Goal: Complete application form

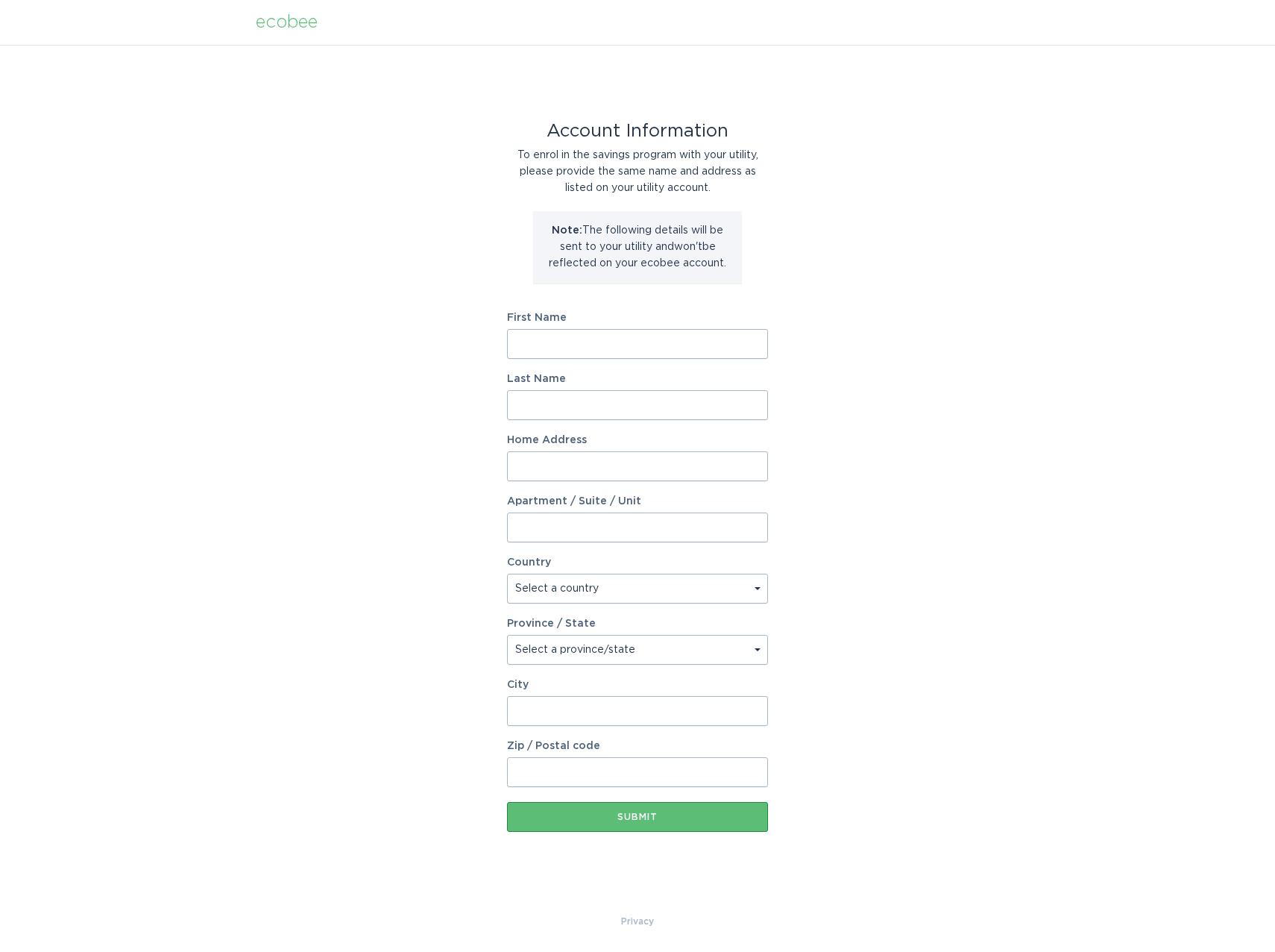
click at [541, 348] on input "First Name" at bounding box center [638, 343] width 261 height 29
click at [426, 330] on div "Account Information To enrol in the savings program with your utility, please p…" at bounding box center [637, 479] width 1275 height 869
click at [560, 345] on input "First Name" at bounding box center [638, 343] width 261 height 29
type input "JIC"
type input "Properties"
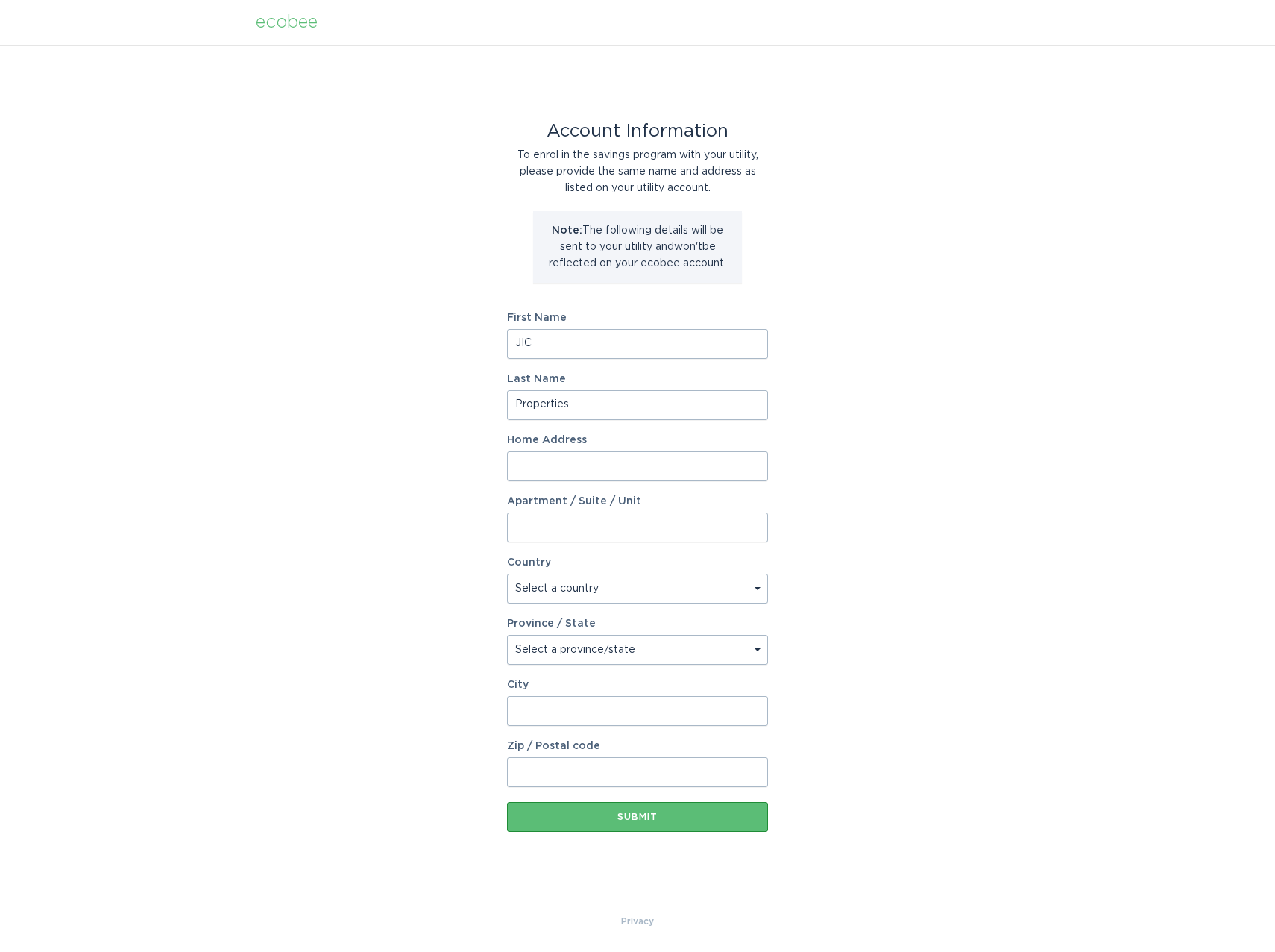
click at [578, 460] on input "Home Address" at bounding box center [638, 465] width 261 height 29
type input "[STREET_ADDRESS][PERSON_NAME]"
type input "Apt 1"
select select "US"
select select "RI"
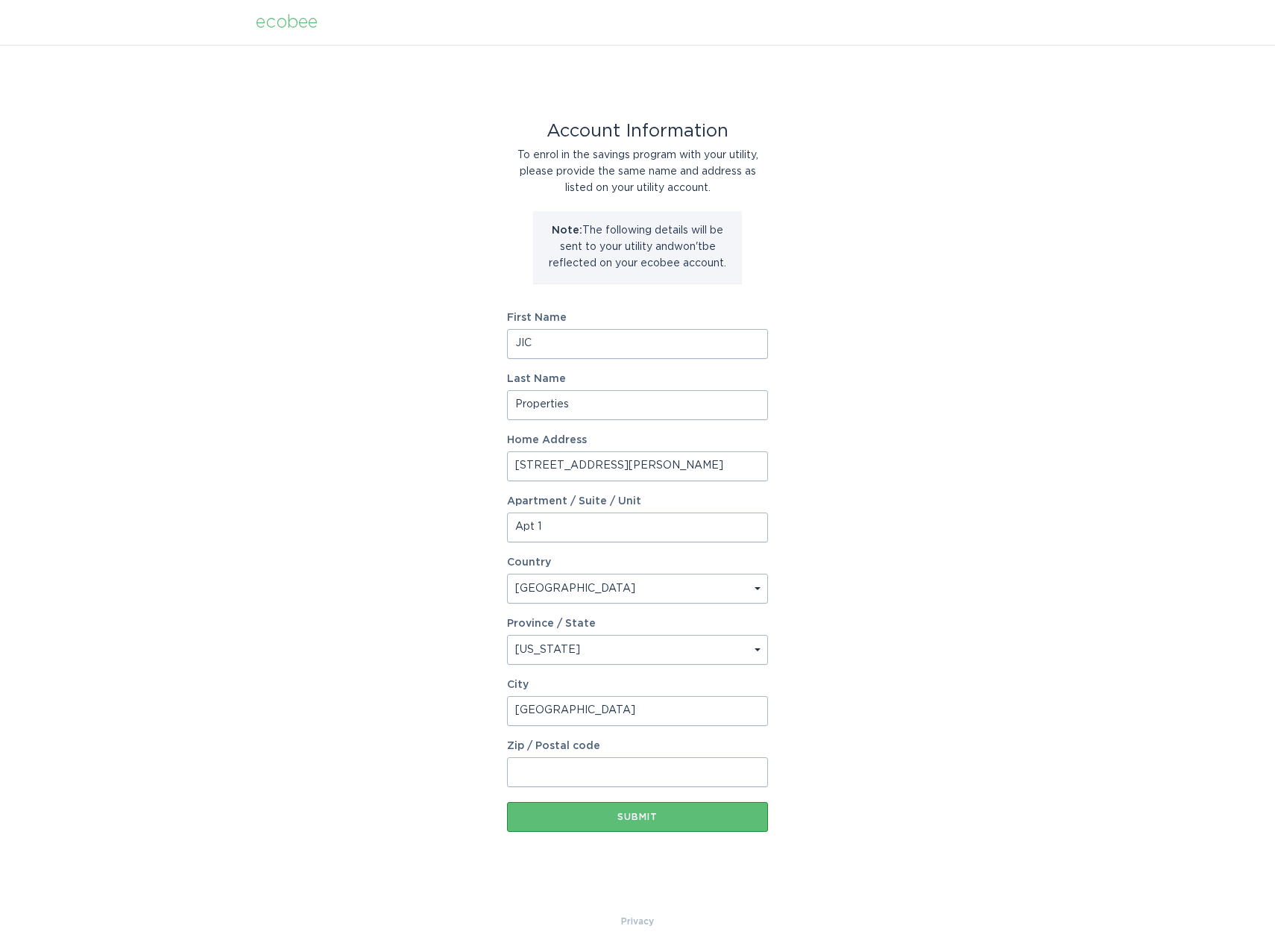
type input "[GEOGRAPHIC_DATA]"
type input "02903"
click at [609, 818] on div "Submit" at bounding box center [637, 816] width 246 height 9
